Goal: Information Seeking & Learning: Learn about a topic

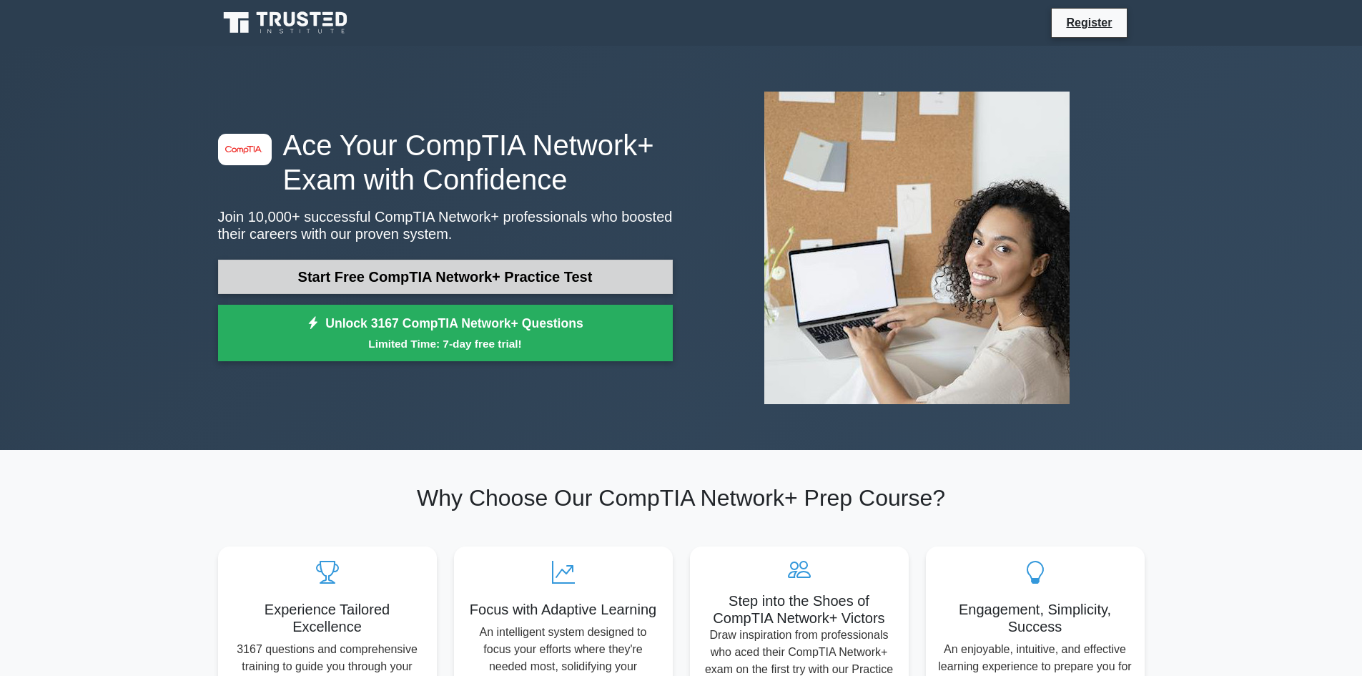
click at [436, 276] on link "Start Free CompTIA Network+ Practice Test" at bounding box center [445, 276] width 455 height 34
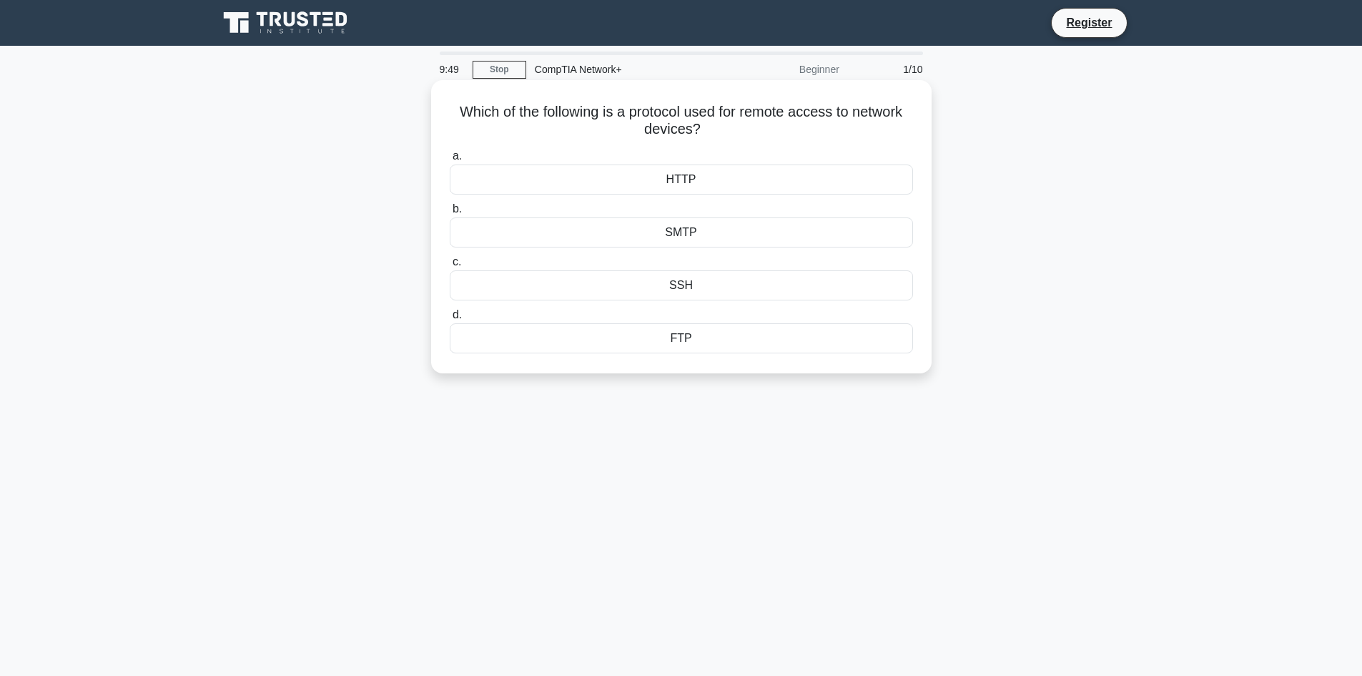
click at [690, 177] on div "HTTP" at bounding box center [681, 179] width 463 height 30
click at [450, 161] on input "a. HTTP" at bounding box center [450, 156] width 0 height 9
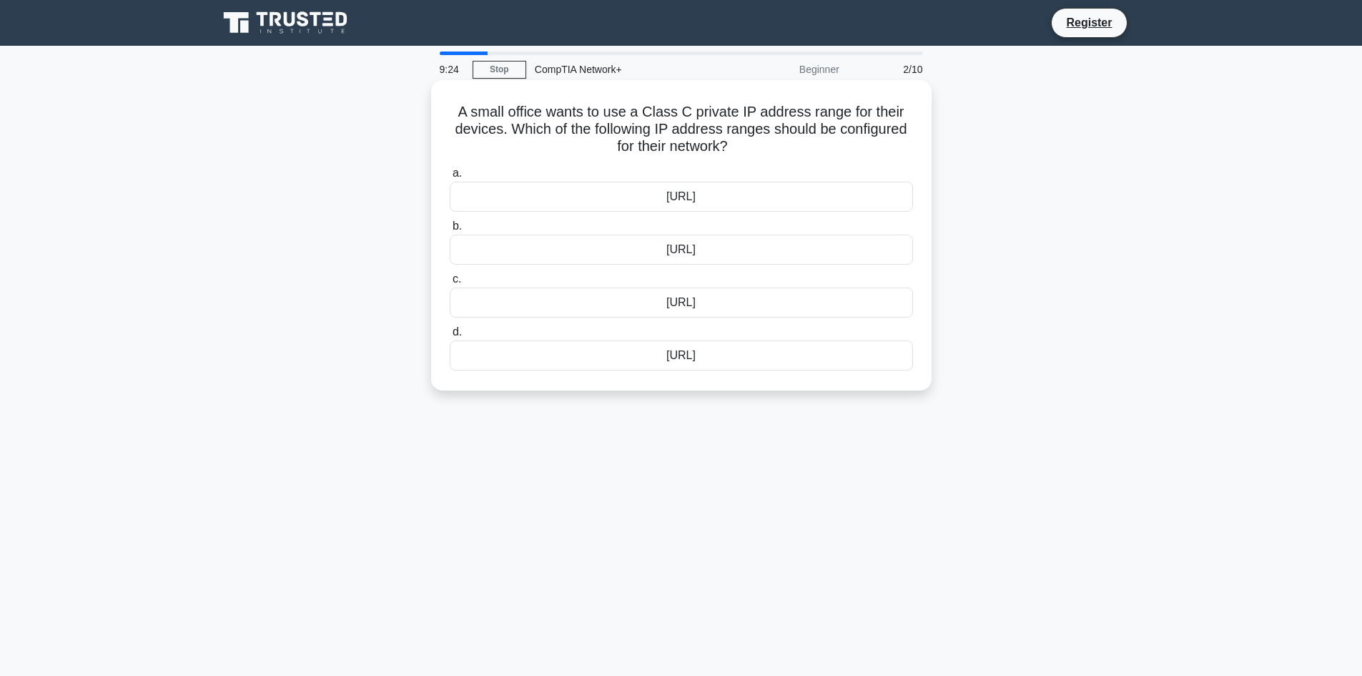
click at [677, 249] on div "192.168.0.0/16" at bounding box center [681, 249] width 463 height 30
click at [450, 231] on input "b. 192.168.0.0/16" at bounding box center [450, 226] width 0 height 9
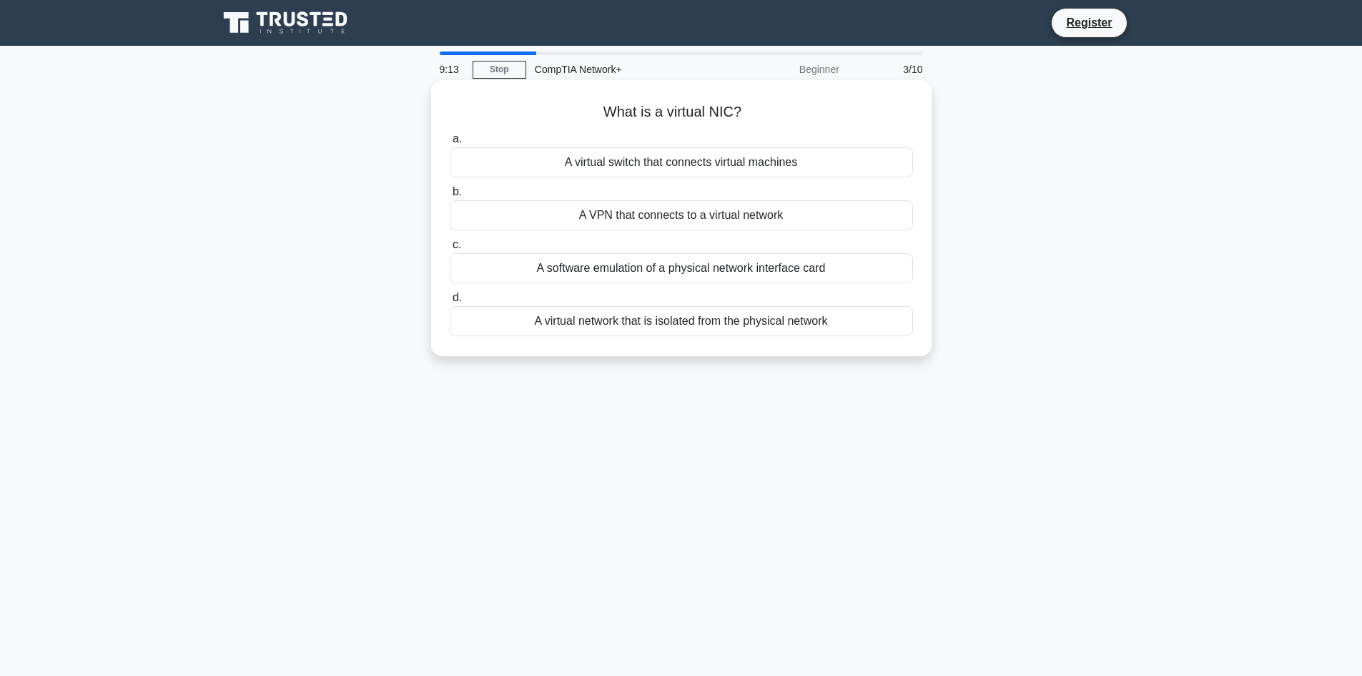
click at [688, 269] on div "A software emulation of a physical network interface card" at bounding box center [681, 268] width 463 height 30
click at [450, 249] on input "c. A software emulation of a physical network interface card" at bounding box center [450, 244] width 0 height 9
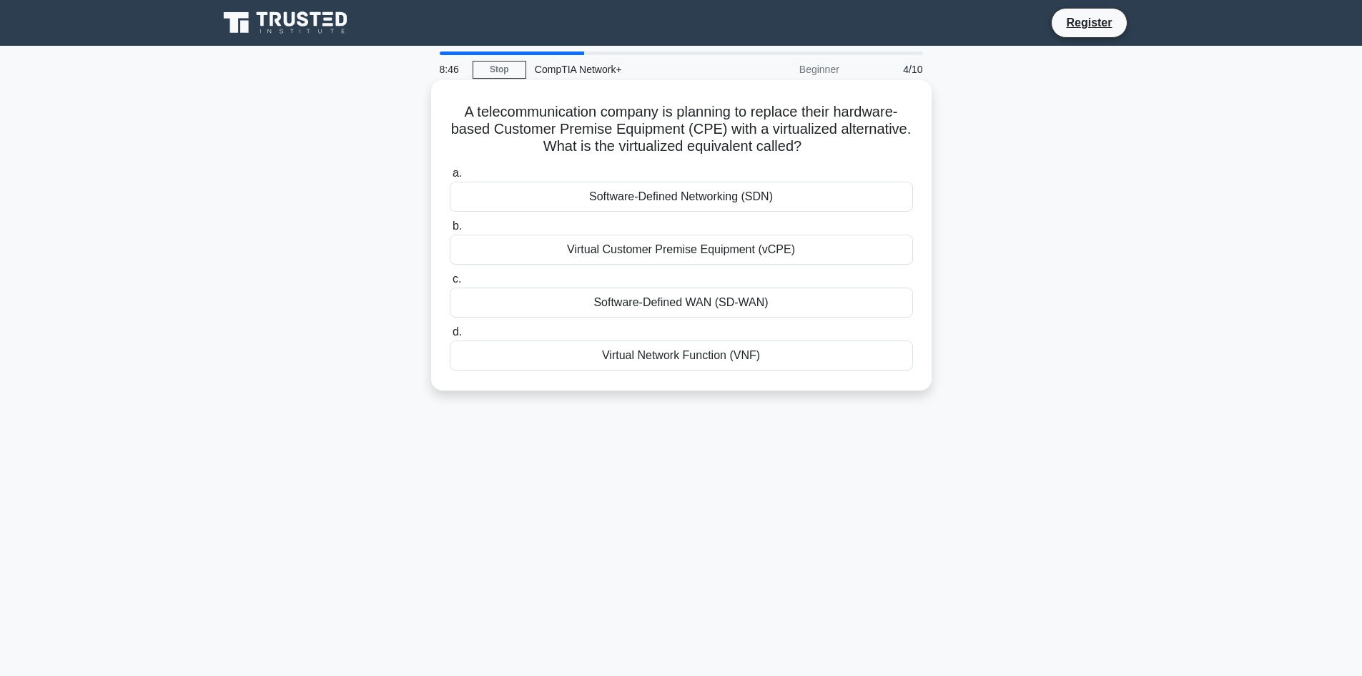
click at [688, 306] on div "Software-Defined WAN (SD-WAN)" at bounding box center [681, 302] width 463 height 30
click at [450, 284] on input "c. Software-Defined WAN (SD-WAN)" at bounding box center [450, 279] width 0 height 9
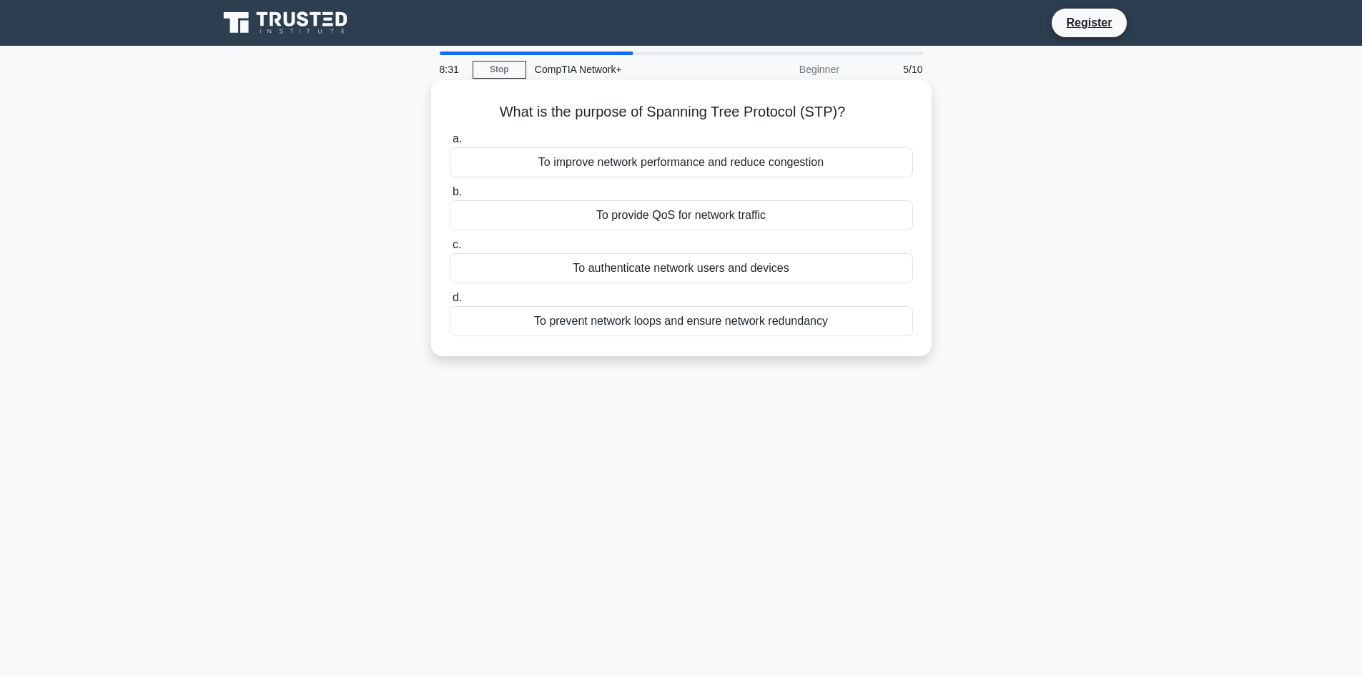
click at [719, 214] on div "To provide QoS for network traffic" at bounding box center [681, 215] width 463 height 30
click at [450, 197] on input "b. To provide QoS for network traffic" at bounding box center [450, 191] width 0 height 9
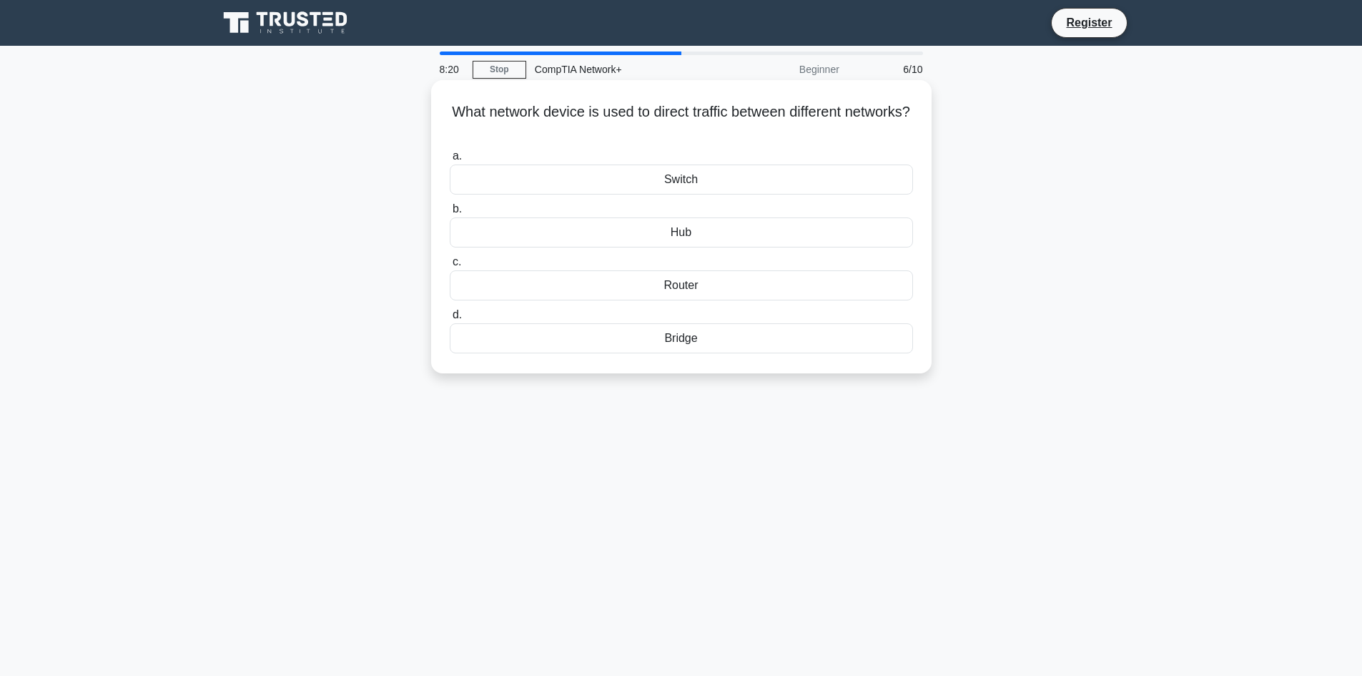
click at [681, 176] on div "Switch" at bounding box center [681, 179] width 463 height 30
click at [450, 161] on input "a. Switch" at bounding box center [450, 156] width 0 height 9
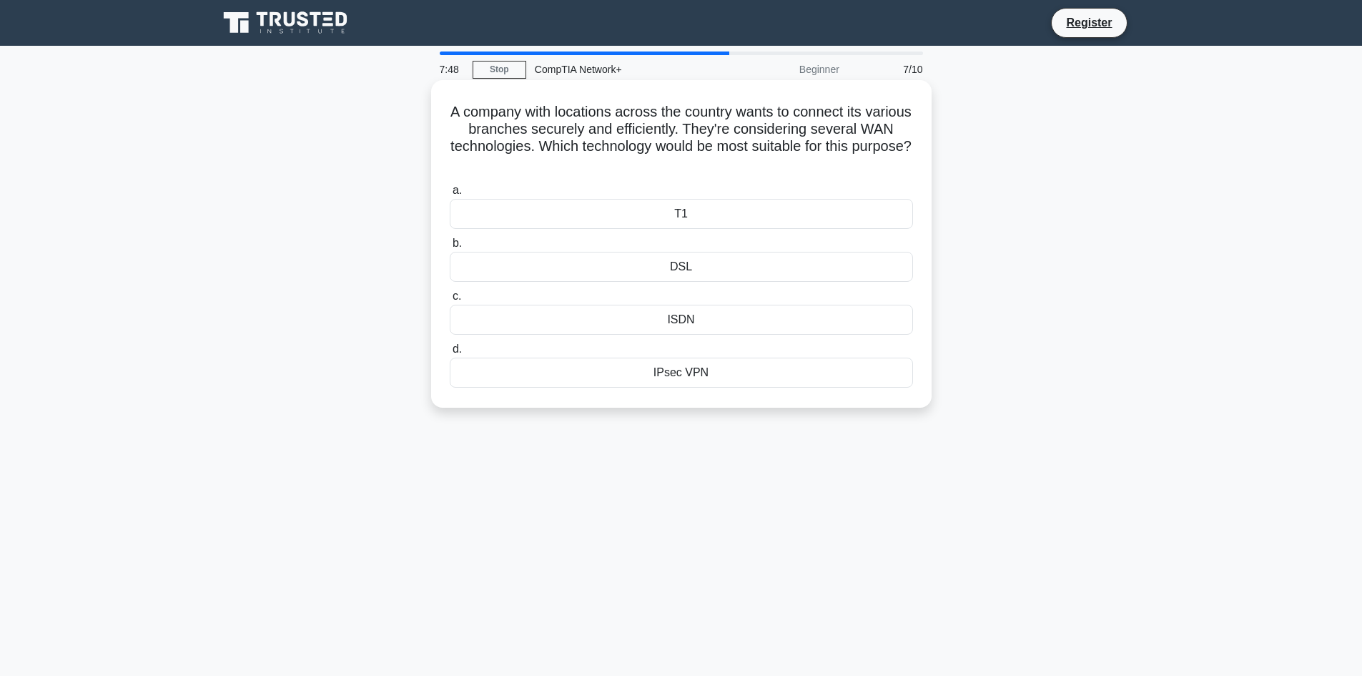
click at [676, 274] on div "DSL" at bounding box center [681, 267] width 463 height 30
click at [450, 248] on input "b. DSL" at bounding box center [450, 243] width 0 height 9
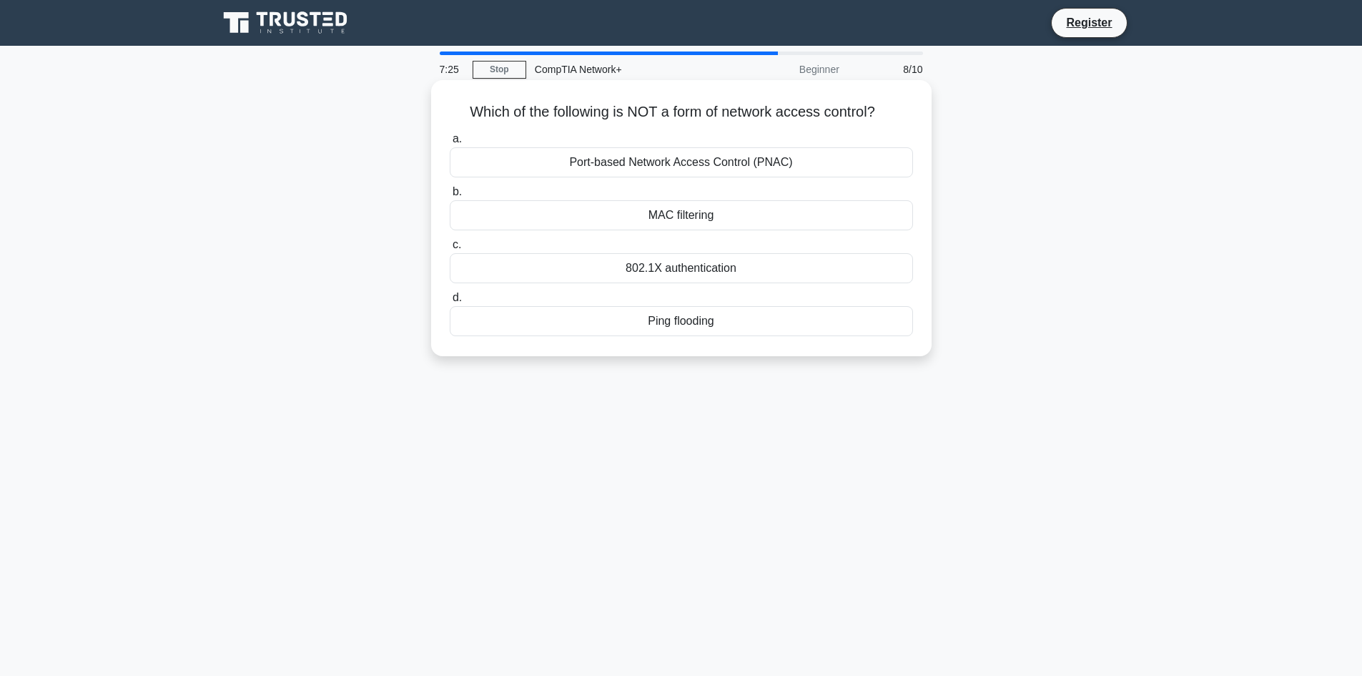
click at [683, 272] on div "802.1X authentication" at bounding box center [681, 268] width 463 height 30
click at [450, 249] on input "c. 802.1X authentication" at bounding box center [450, 244] width 0 height 9
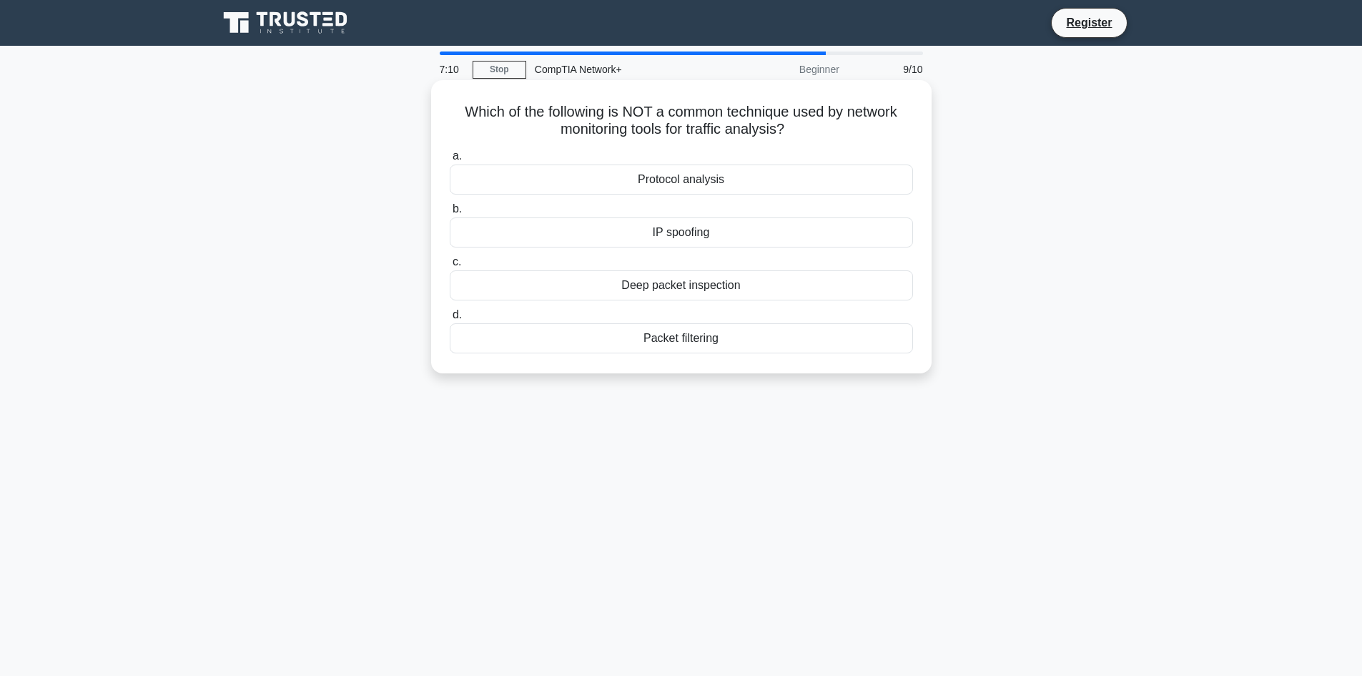
click at [704, 180] on div "Protocol analysis" at bounding box center [681, 179] width 463 height 30
click at [450, 161] on input "a. Protocol analysis" at bounding box center [450, 156] width 0 height 9
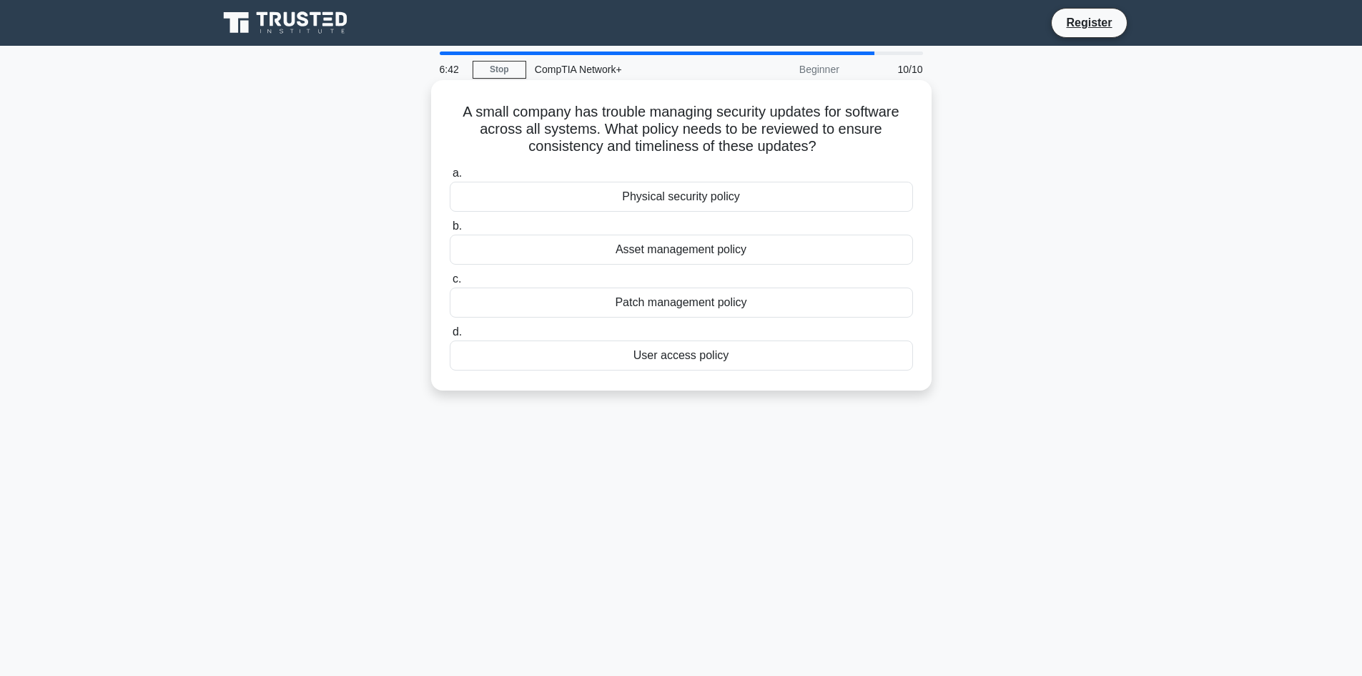
click at [678, 311] on div "Patch management policy" at bounding box center [681, 302] width 463 height 30
click at [450, 284] on input "c. Patch management policy" at bounding box center [450, 279] width 0 height 9
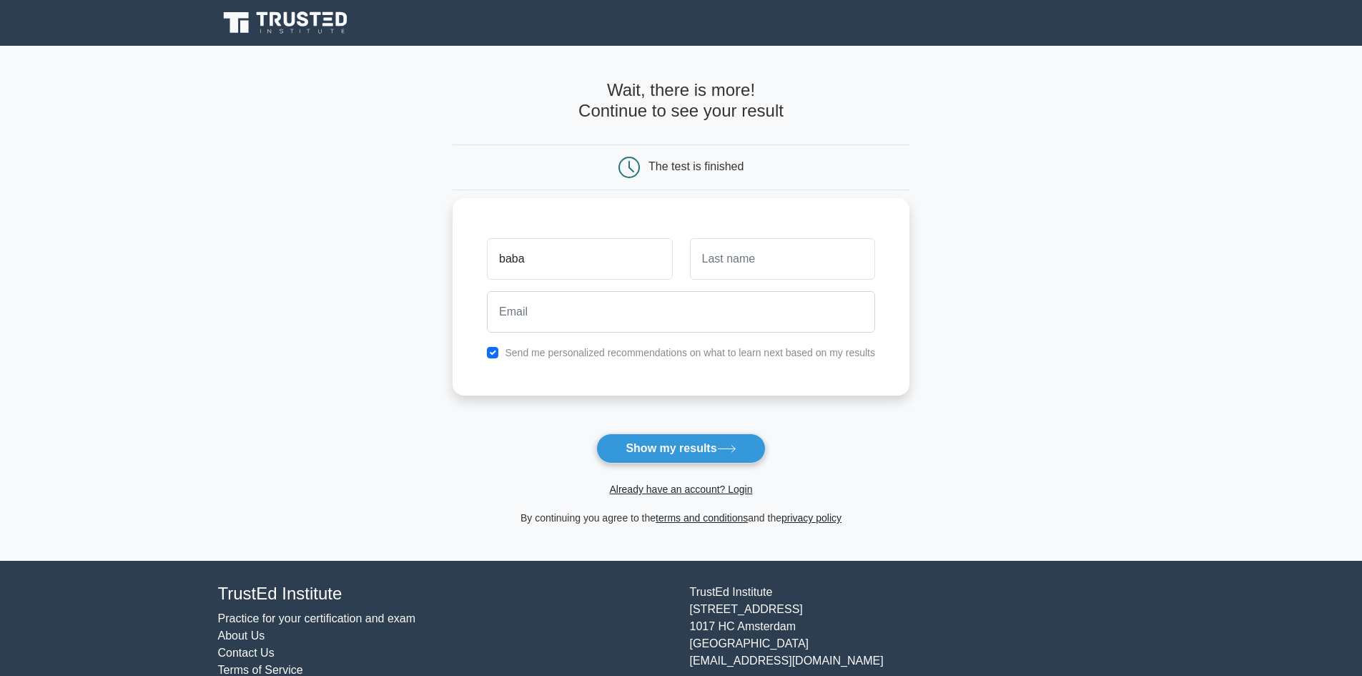
type input "baba"
type input "jani"
click at [636, 313] on input "email" at bounding box center [681, 311] width 388 height 41
type input "k"
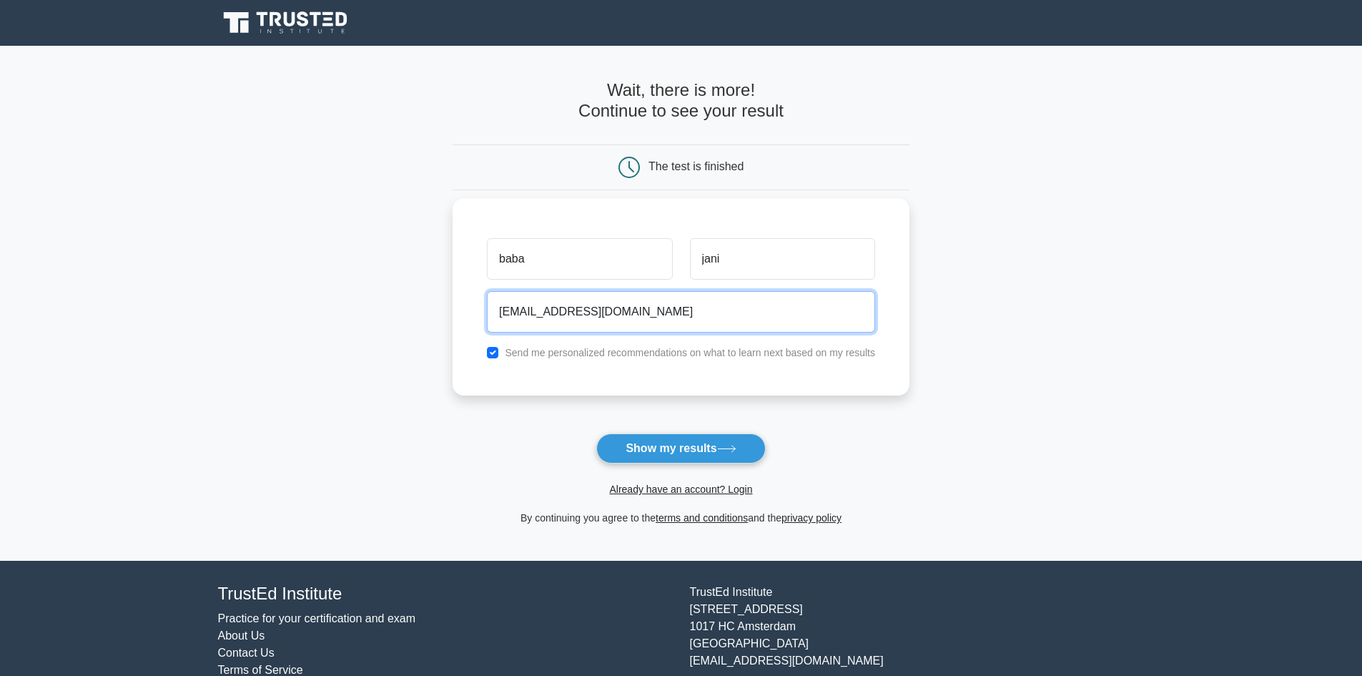
type input "urkhaliq52@gmail.com"
drag, startPoint x: 632, startPoint y: 307, endPoint x: 118, endPoint y: 298, distance: 514.1
click at [119, 298] on main "Wait, there is more! Continue to see your result The test is finished baba jani" at bounding box center [681, 303] width 1362 height 515
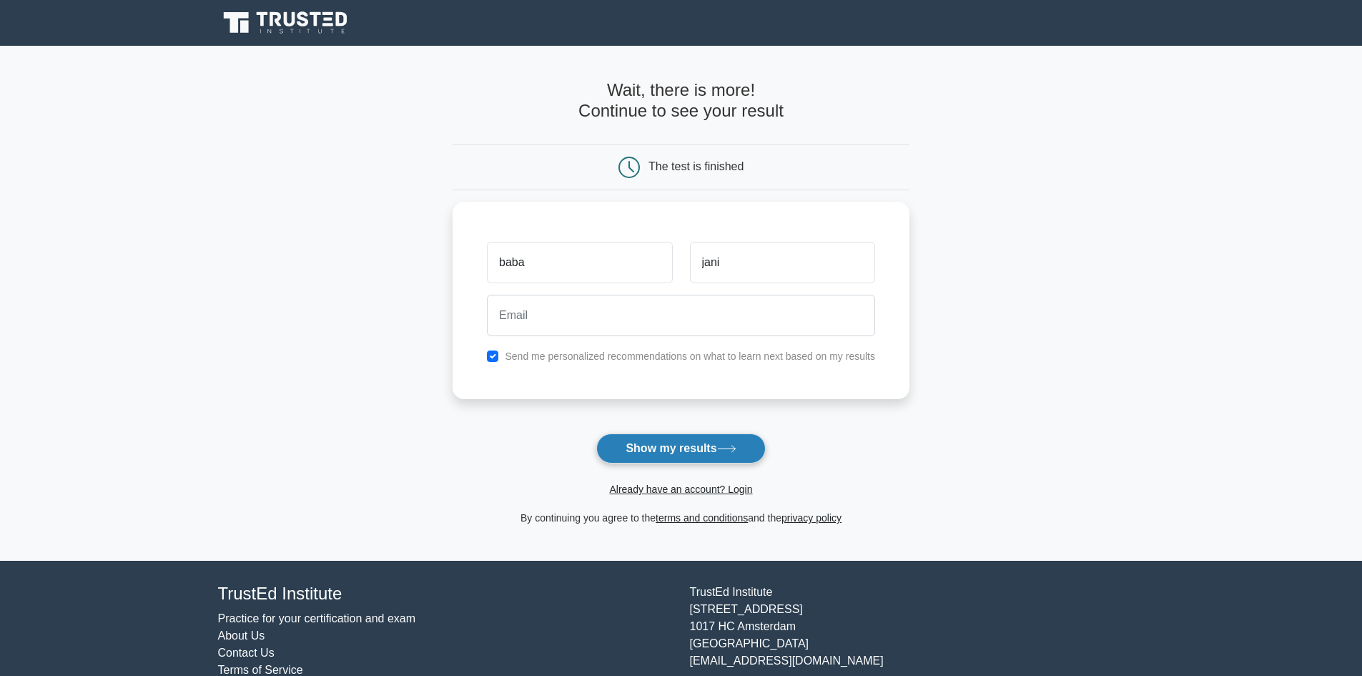
click at [654, 446] on button "Show my results" at bounding box center [680, 448] width 169 height 30
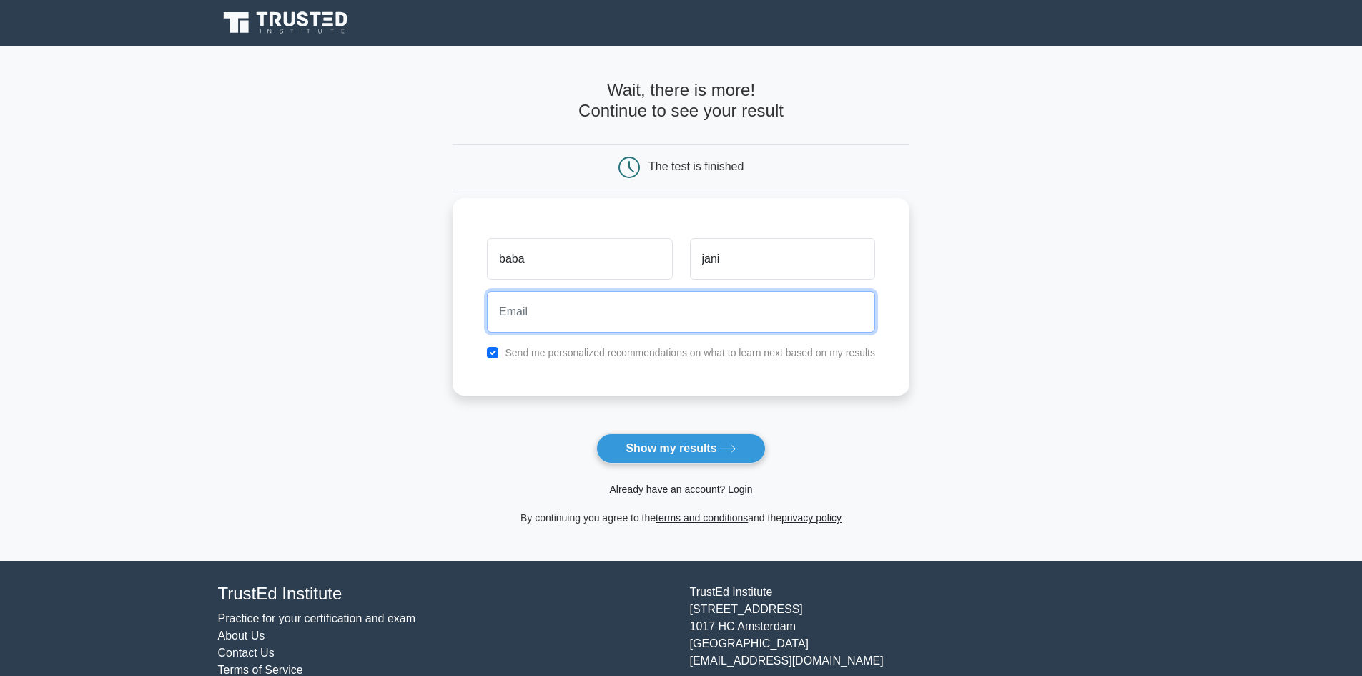
click at [581, 312] on input "email" at bounding box center [681, 311] width 388 height 41
type input "urkhaliq52@gmail.com"
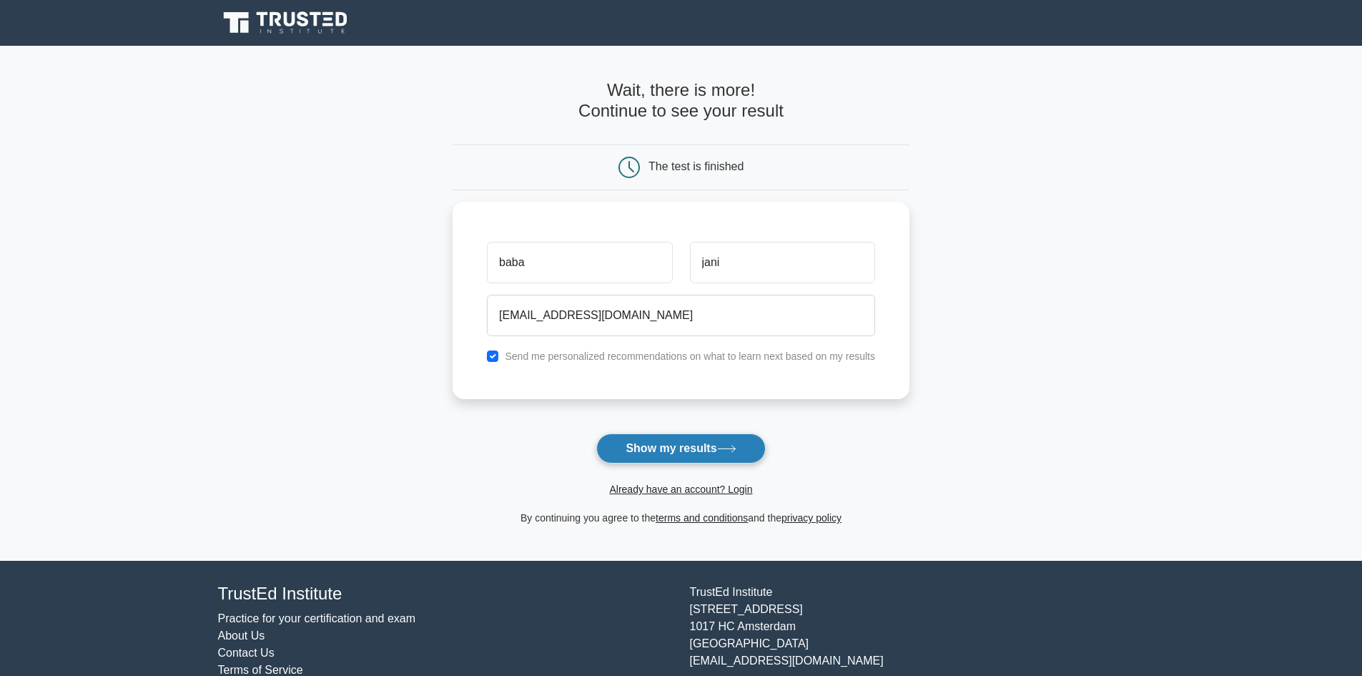
click at [683, 449] on button "Show my results" at bounding box center [680, 448] width 169 height 30
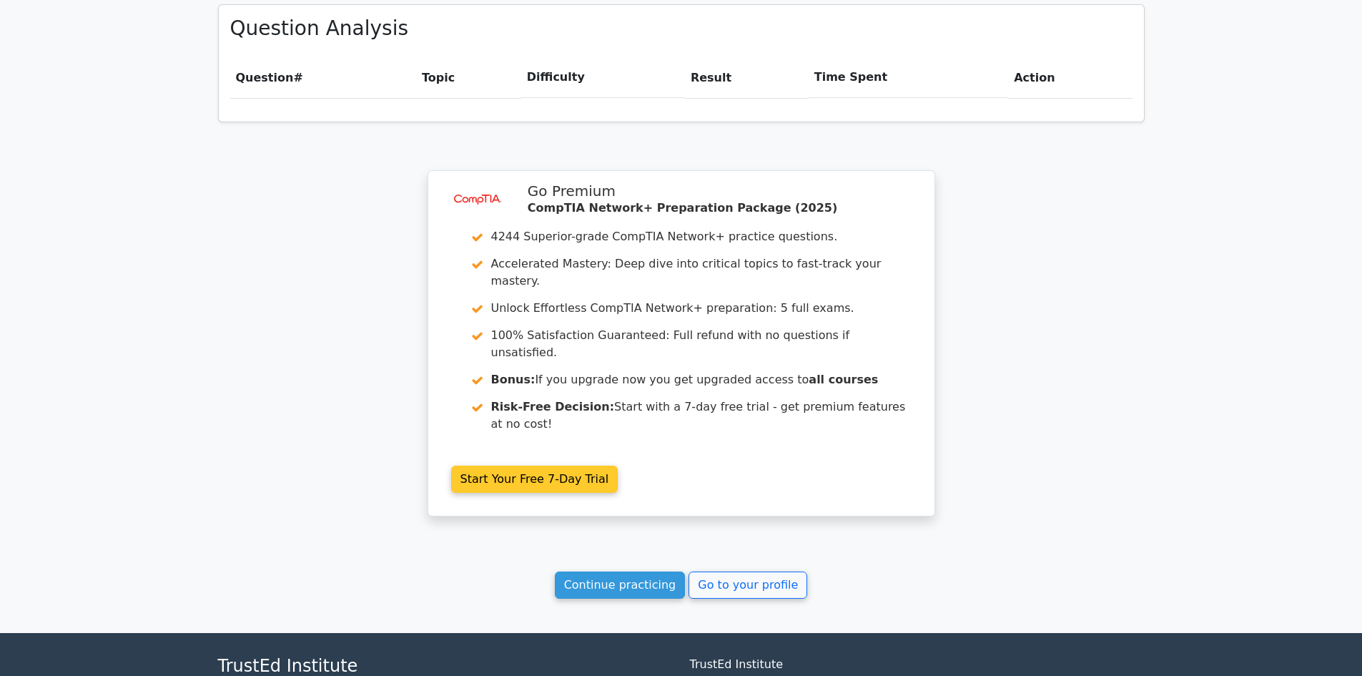
scroll to position [1023, 0]
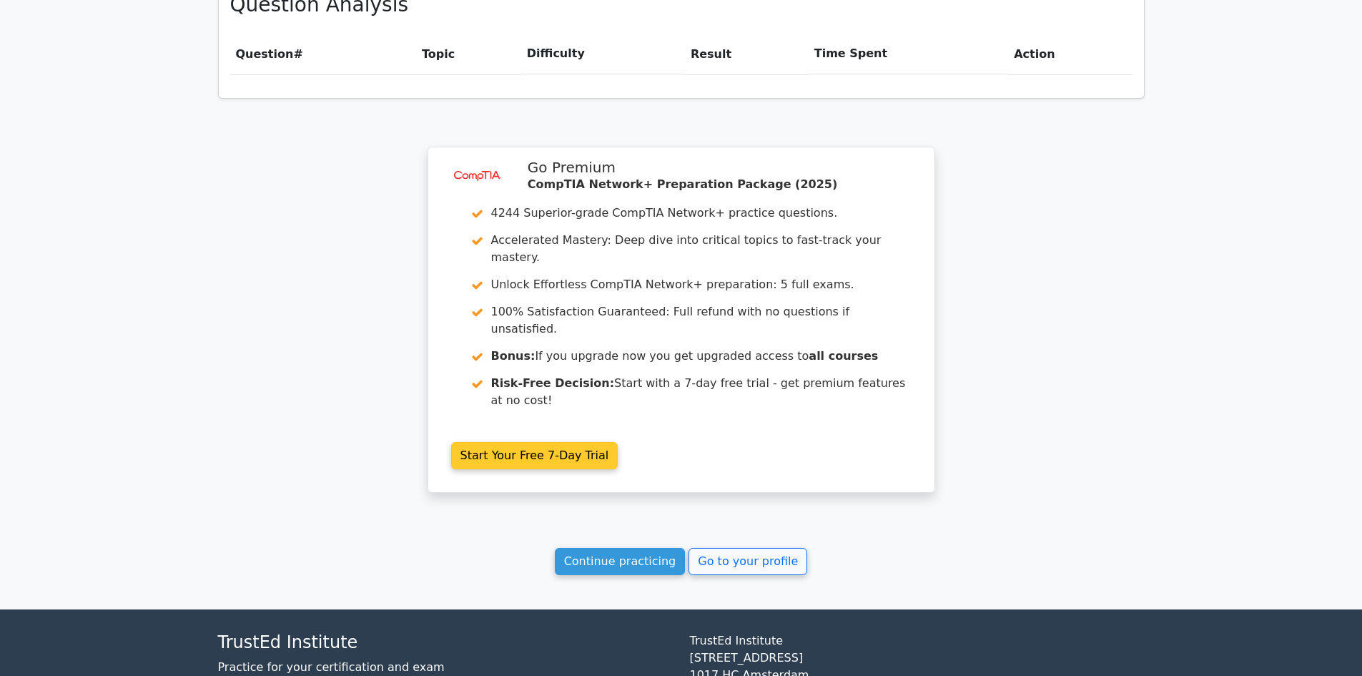
click at [670, 548] on link "Continue practicing" at bounding box center [620, 561] width 131 height 27
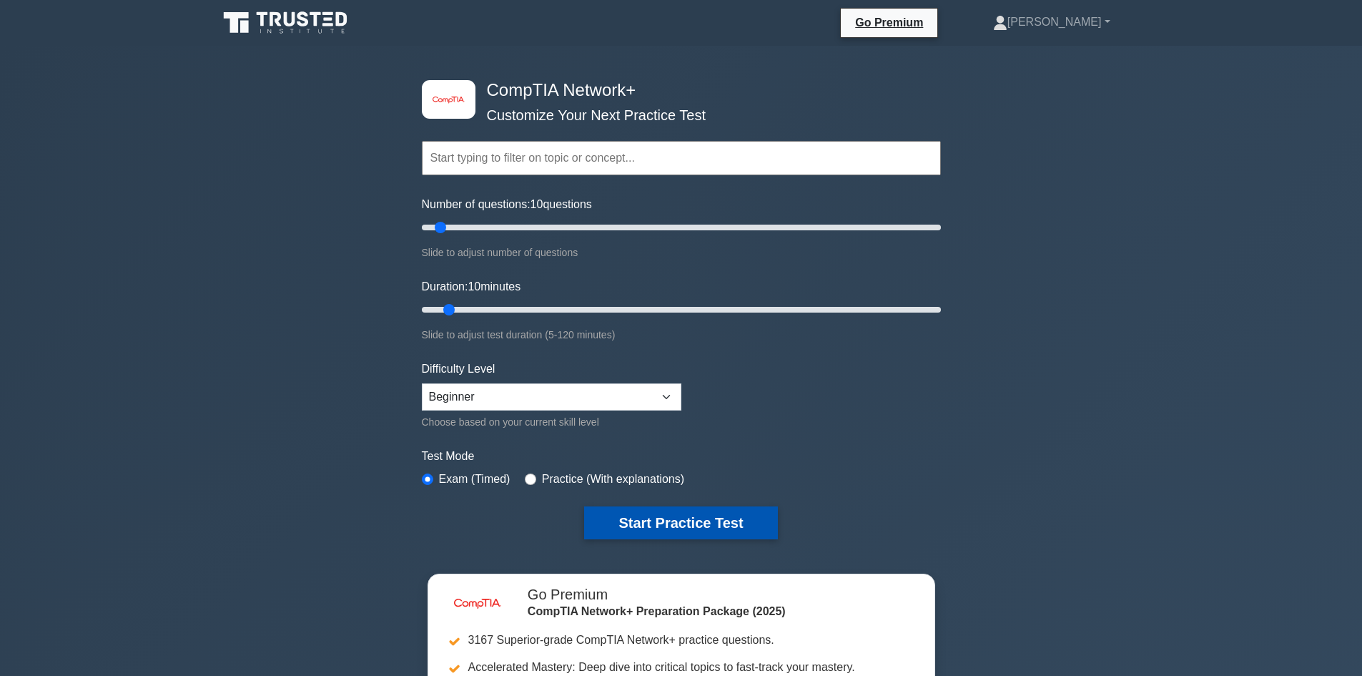
click at [711, 524] on button "Start Practice Test" at bounding box center [680, 522] width 193 height 33
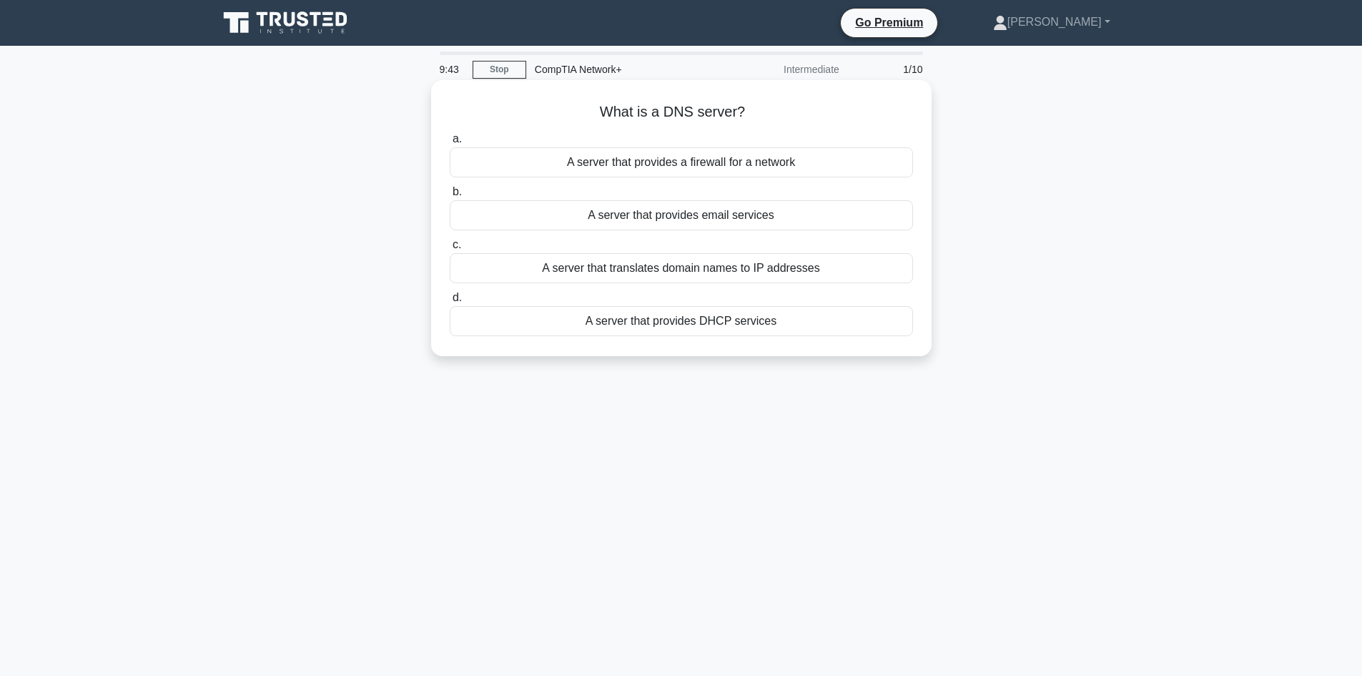
click at [657, 274] on div "A server that translates domain names to IP addresses" at bounding box center [681, 268] width 463 height 30
click at [450, 249] on input "c. A server that translates domain names to IP addresses" at bounding box center [450, 244] width 0 height 9
click at [683, 271] on div "To connect multiple devices on a single network" at bounding box center [681, 268] width 463 height 30
click at [450, 249] on input "c. To connect multiple devices on a single network" at bounding box center [450, 244] width 0 height 9
click at [676, 220] on div "A malicious interception of communication between two parties" at bounding box center [681, 215] width 463 height 30
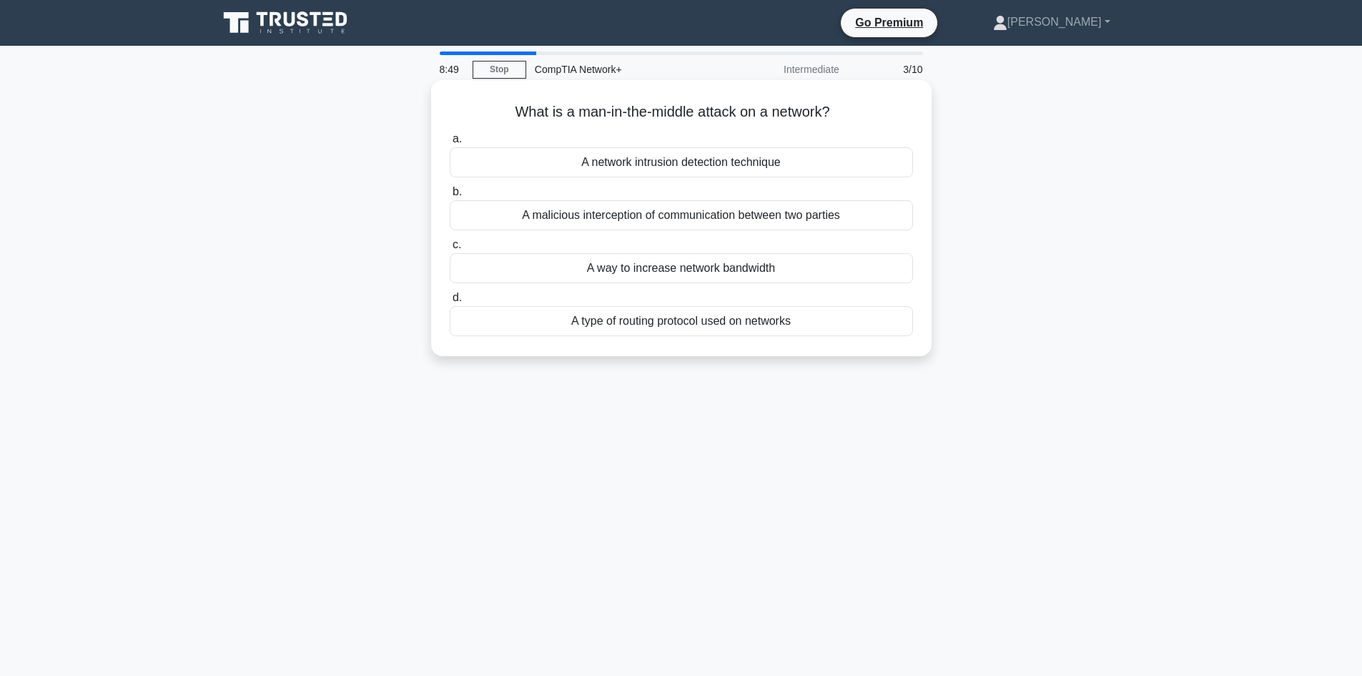
click at [450, 197] on input "b. A malicious interception of communication between two parties" at bounding box center [450, 191] width 0 height 9
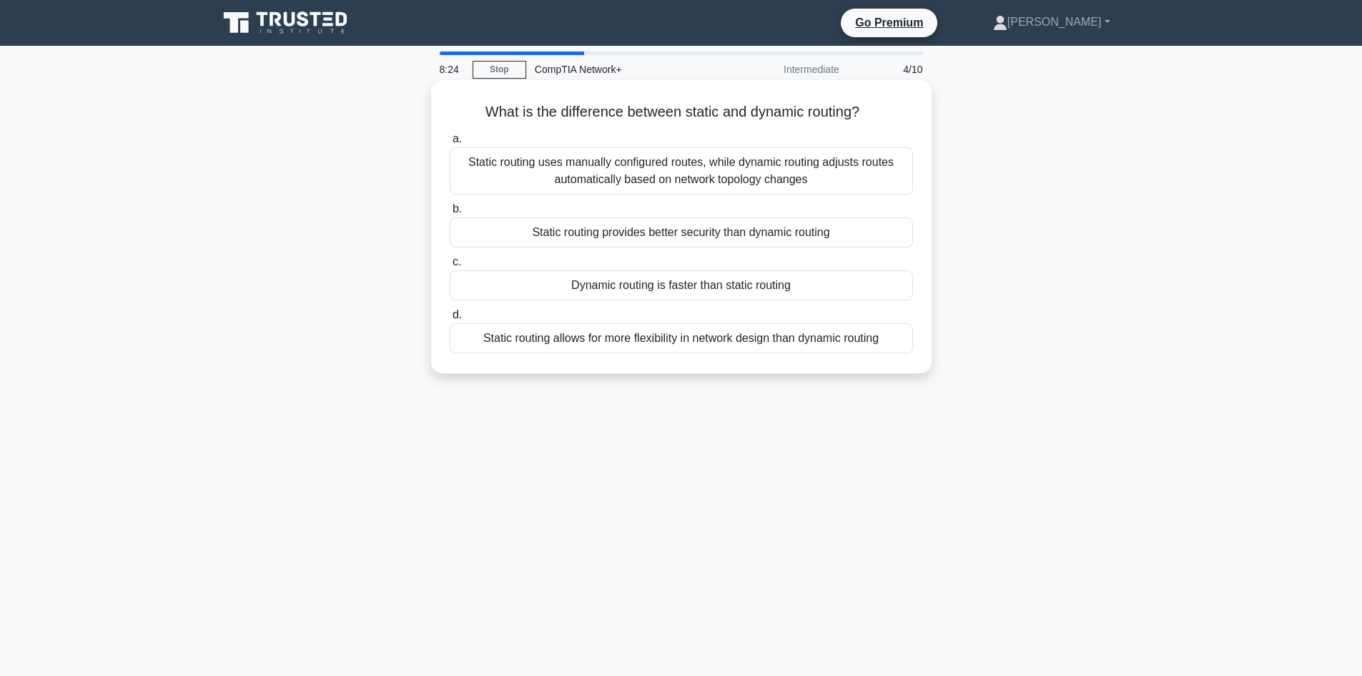
click at [579, 179] on div "Static routing uses manually configured routes, while dynamic routing adjusts r…" at bounding box center [681, 170] width 463 height 47
click at [450, 144] on input "a. Static routing uses manually configured routes, while dynamic routing adjust…" at bounding box center [450, 138] width 0 height 9
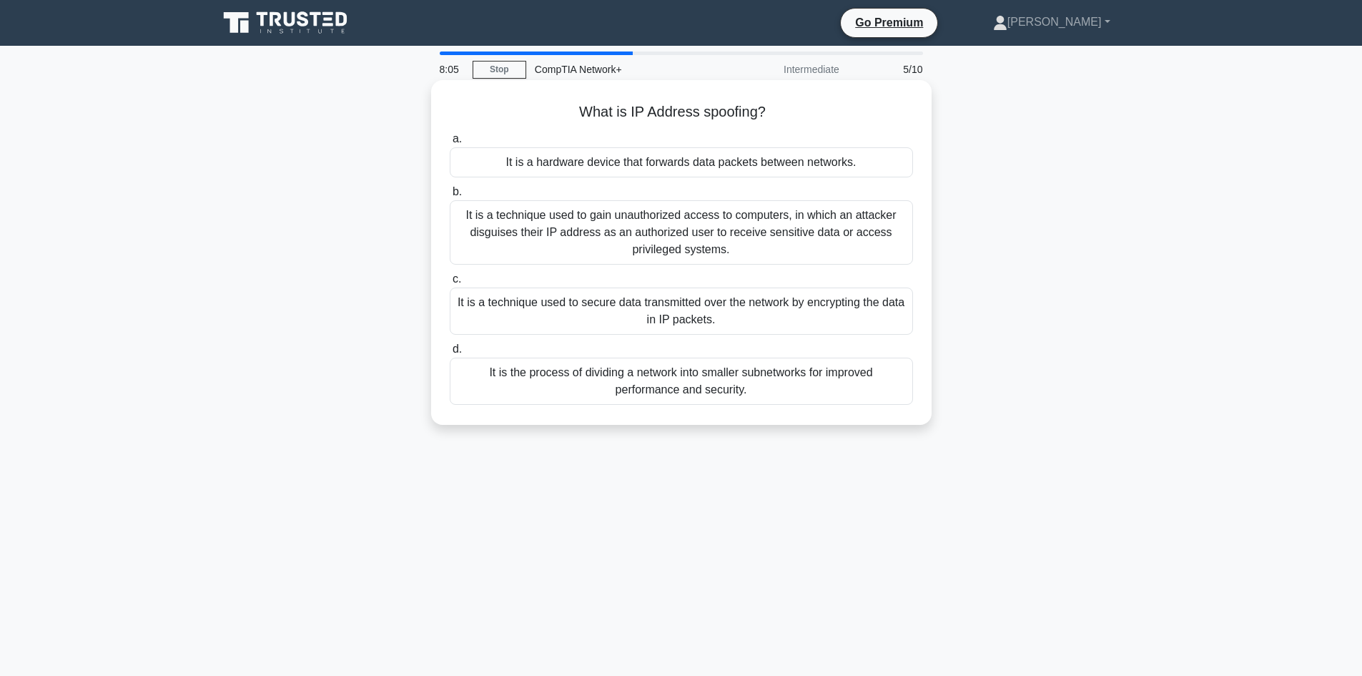
click at [513, 233] on div "It is a technique used to gain unauthorized access to computers, in which an at…" at bounding box center [681, 232] width 463 height 64
click at [450, 197] on input "b. It is a technique used to gain unauthorized access to computers, in which an…" at bounding box center [450, 191] width 0 height 9
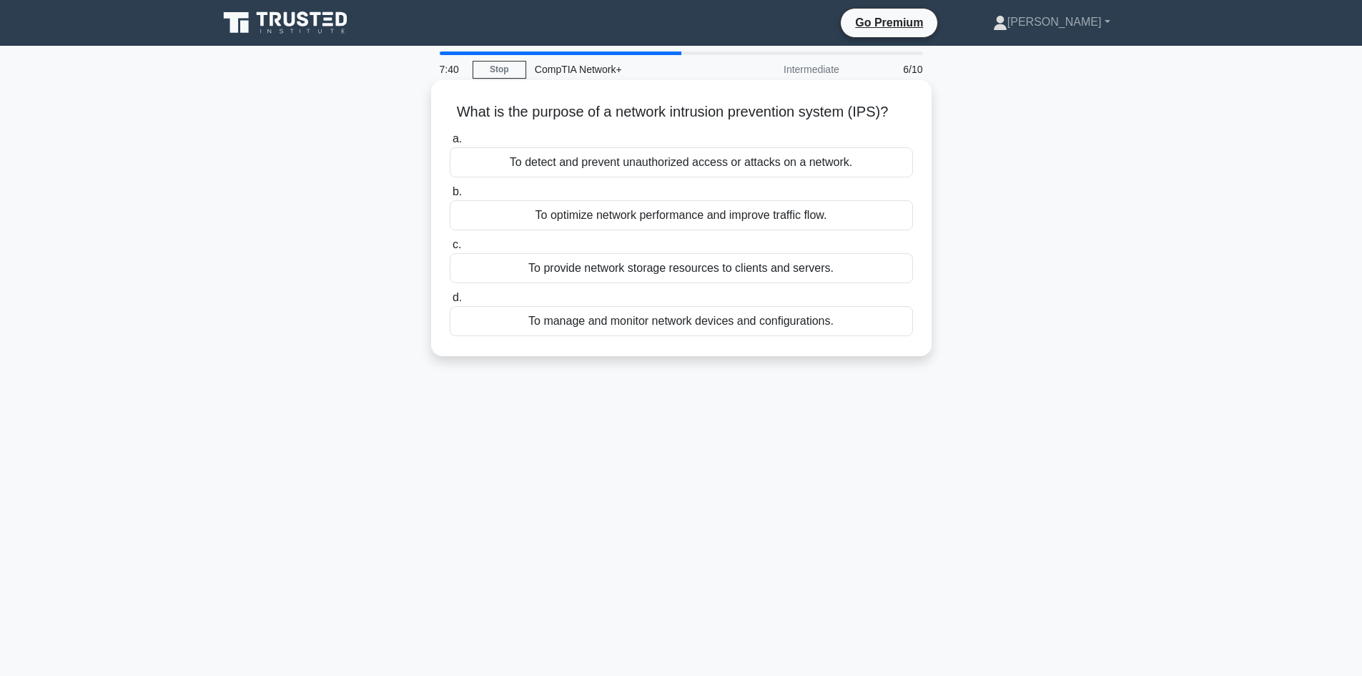
click at [618, 318] on div "To manage and monitor network devices and configurations." at bounding box center [681, 321] width 463 height 30
click at [450, 302] on input "d. To manage and monitor network devices and configurations." at bounding box center [450, 297] width 0 height 9
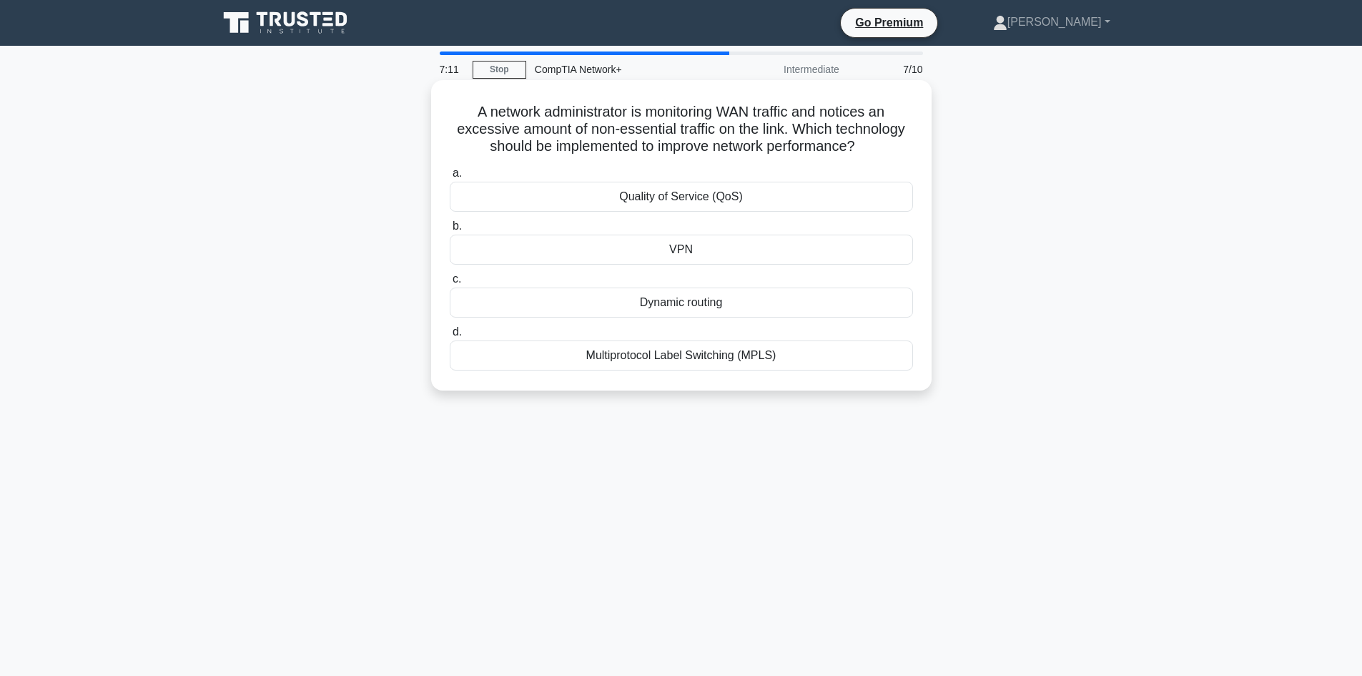
click at [660, 201] on div "Quality of Service (QoS)" at bounding box center [681, 197] width 463 height 30
click at [450, 178] on input "a. Quality of Service (QoS)" at bounding box center [450, 173] width 0 height 9
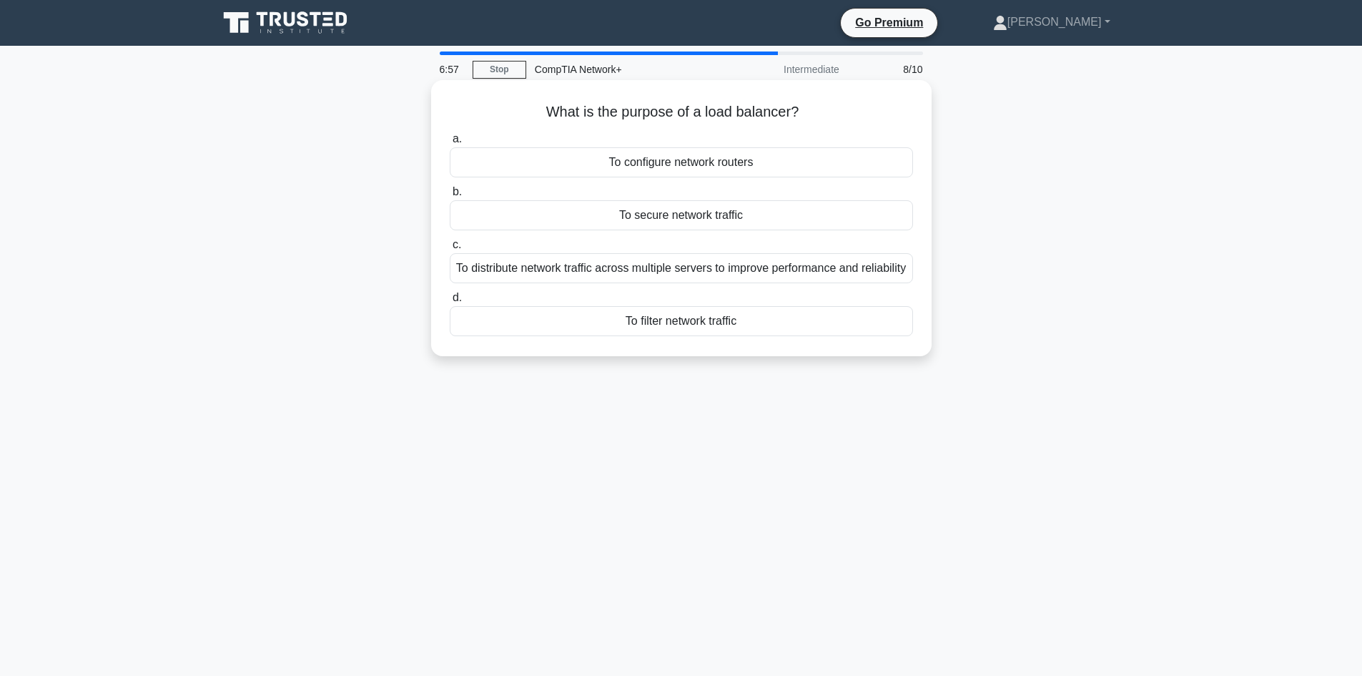
click at [576, 272] on div "To distribute network traffic across multiple servers to improve performance an…" at bounding box center [681, 268] width 463 height 30
click at [450, 249] on input "c. To distribute network traffic across multiple servers to improve performance…" at bounding box center [450, 244] width 0 height 9
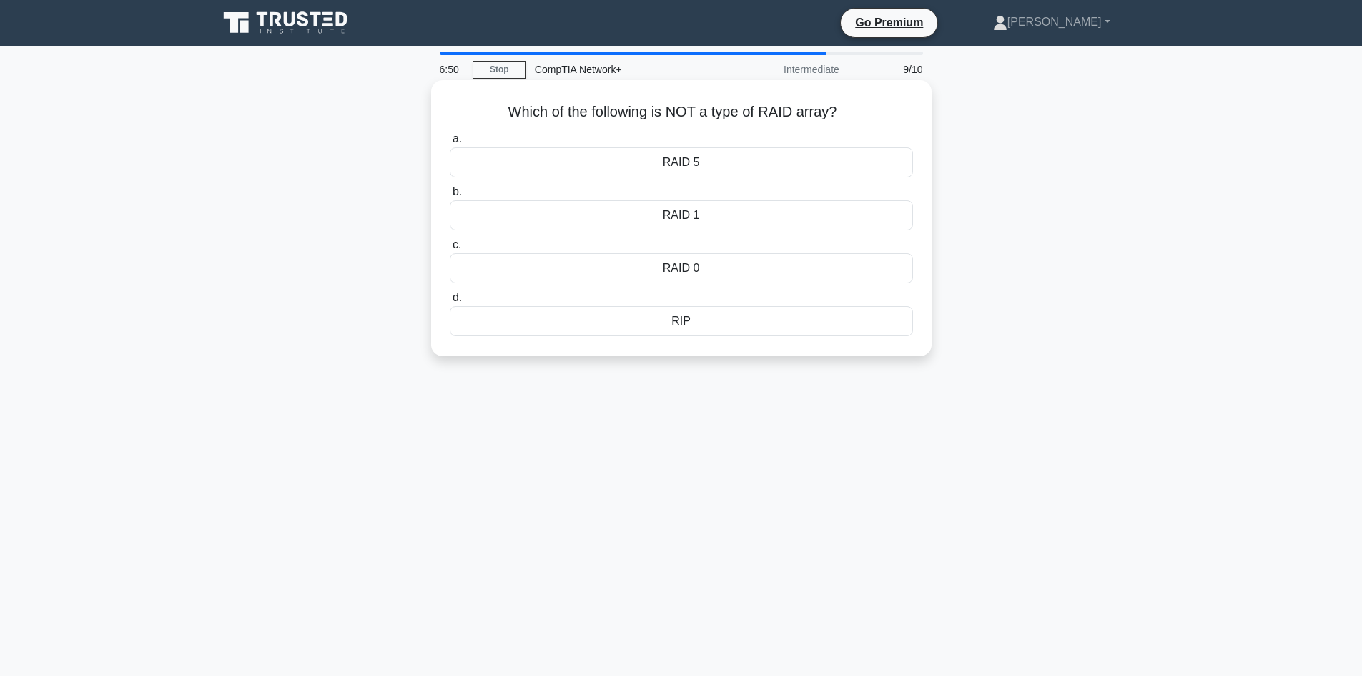
click at [671, 319] on div "RIP" at bounding box center [681, 321] width 463 height 30
click at [450, 302] on input "d. RIP" at bounding box center [450, 297] width 0 height 9
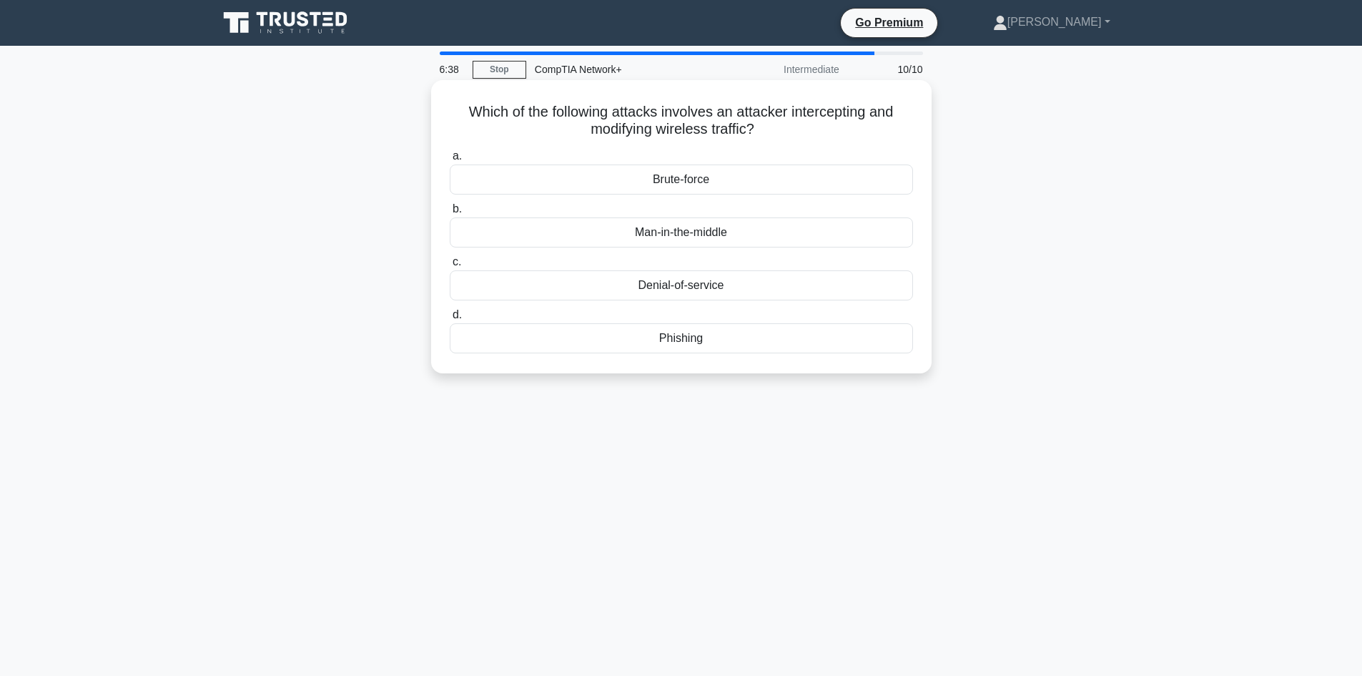
click at [698, 282] on div "Denial-of-service" at bounding box center [681, 285] width 463 height 30
click at [450, 267] on input "c. Denial-of-service" at bounding box center [450, 261] width 0 height 9
